Goal: Task Accomplishment & Management: Manage account settings

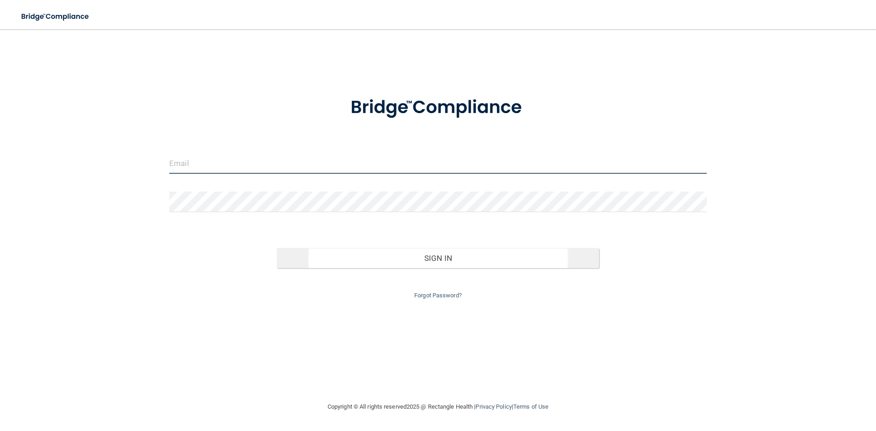
type input "[EMAIL_ADDRESS][DOMAIN_NAME]"
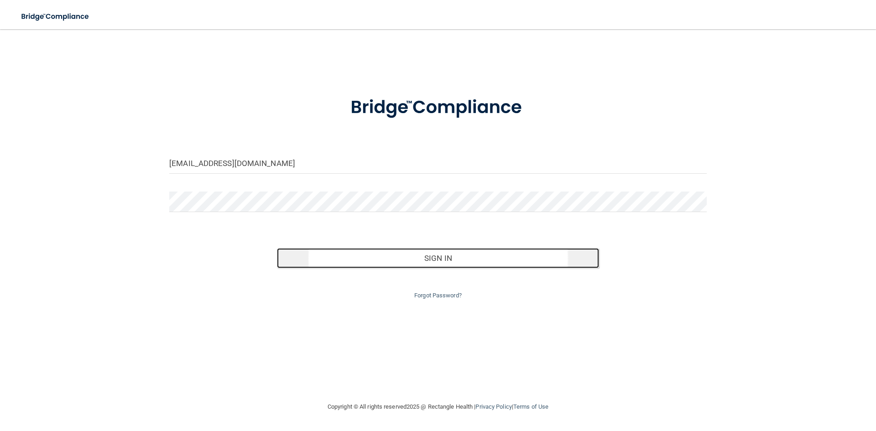
click at [436, 261] on button "Sign In" at bounding box center [438, 258] width 323 height 20
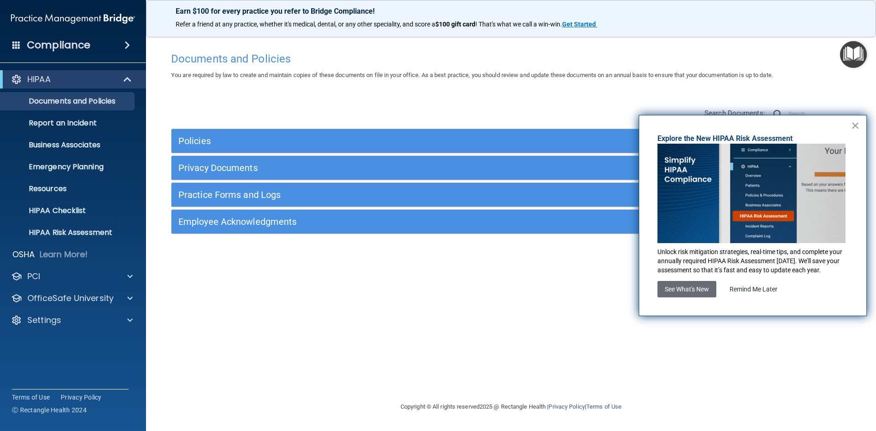
click at [855, 125] on button "×" at bounding box center [855, 125] width 9 height 15
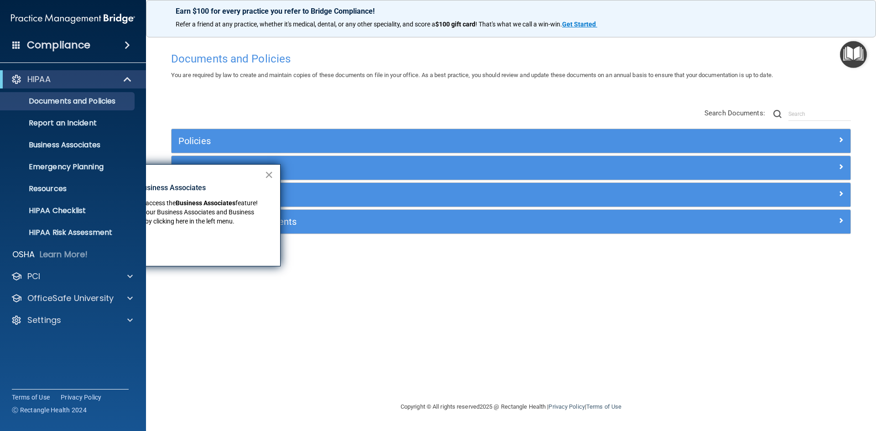
click at [269, 177] on button "×" at bounding box center [269, 174] width 9 height 15
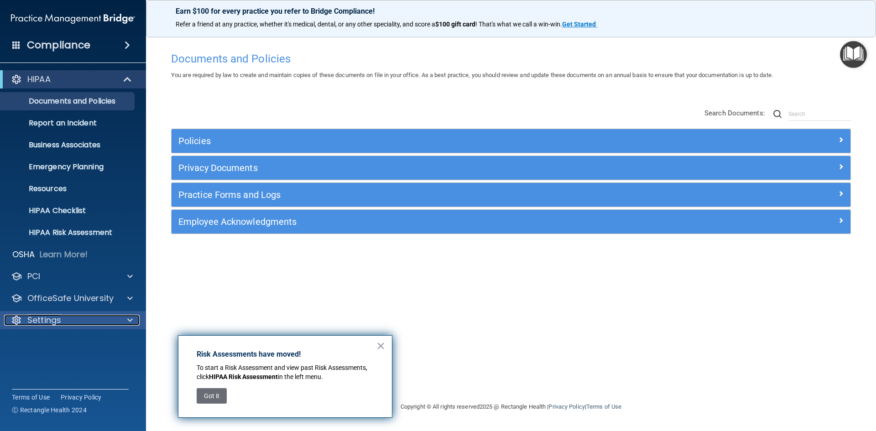
click at [132, 320] on span at bounding box center [129, 320] width 5 height 11
click at [53, 344] on p "My Account" at bounding box center [68, 342] width 125 height 9
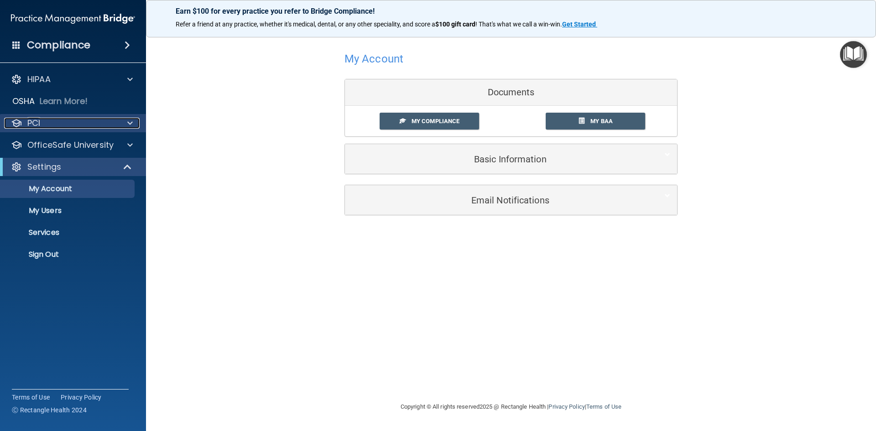
click at [130, 121] on span at bounding box center [129, 123] width 5 height 11
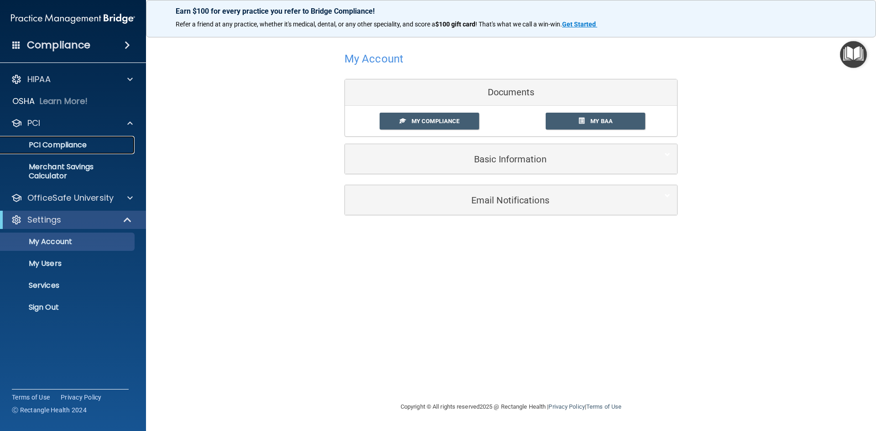
click at [72, 146] on p "PCI Compliance" at bounding box center [68, 145] width 125 height 9
